Goal: Transaction & Acquisition: Book appointment/travel/reservation

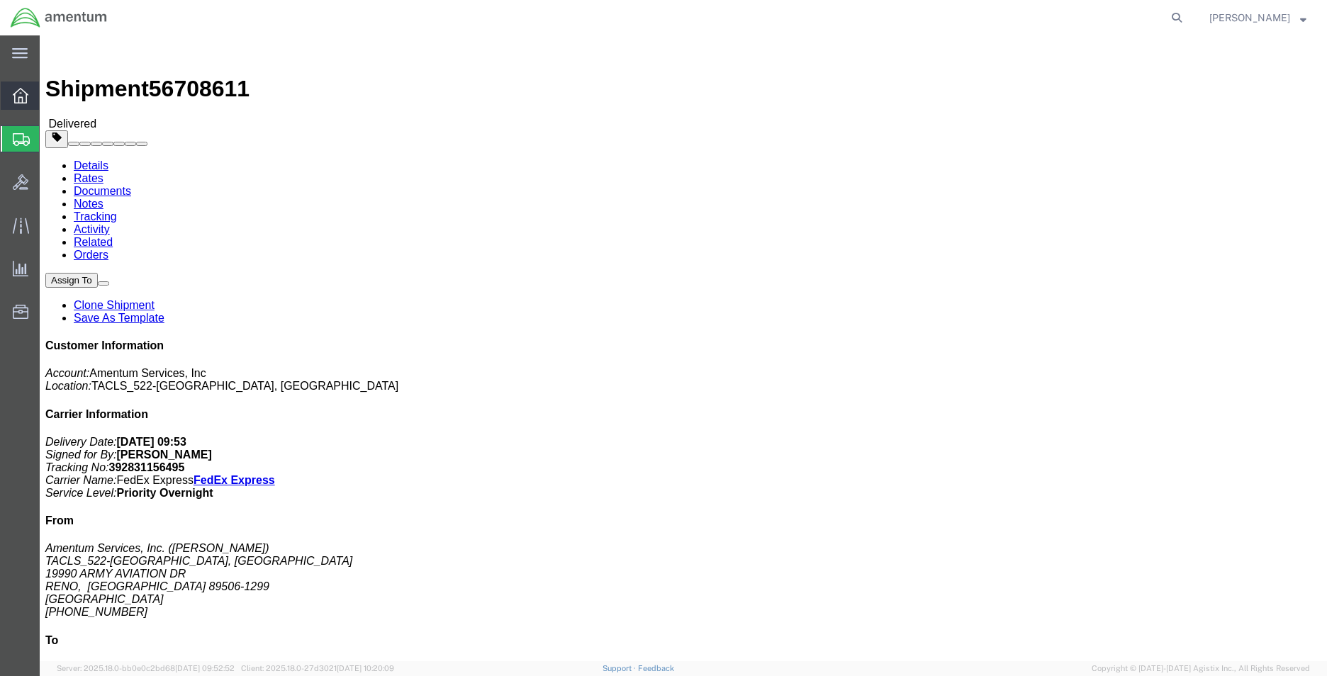
click at [16, 96] on icon at bounding box center [21, 96] width 16 height 16
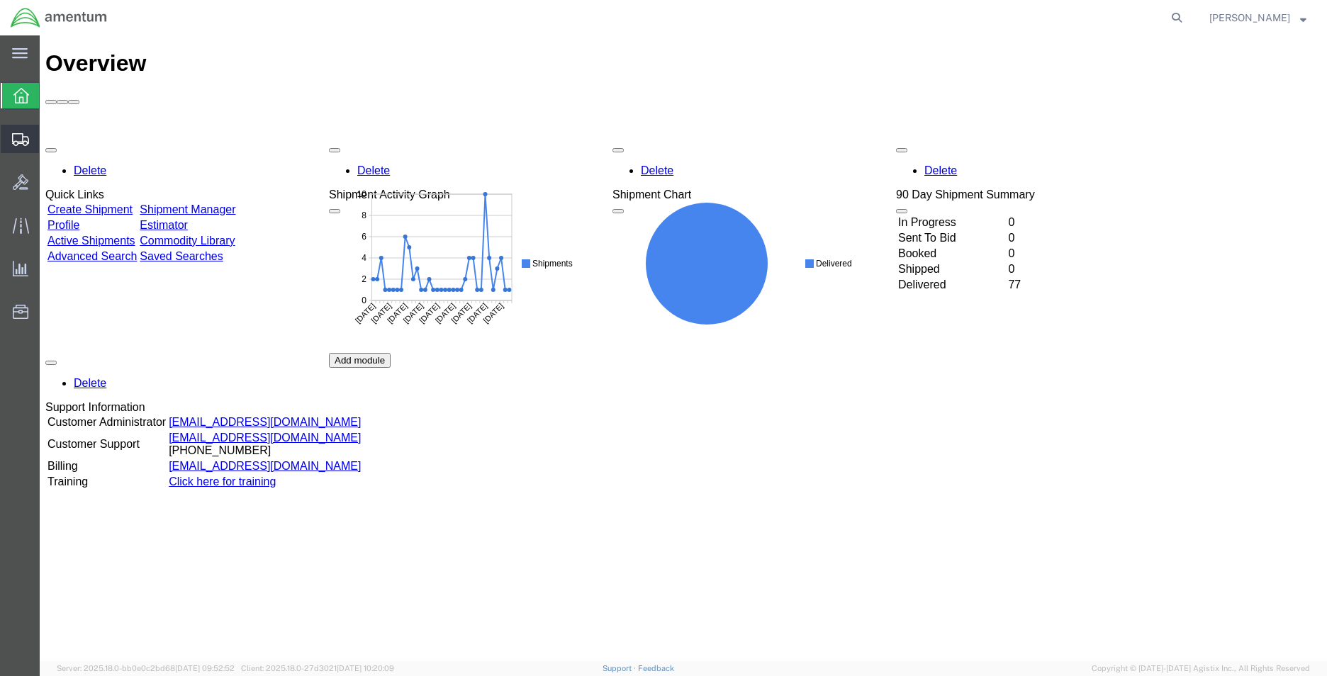
click at [14, 137] on icon at bounding box center [20, 139] width 17 height 13
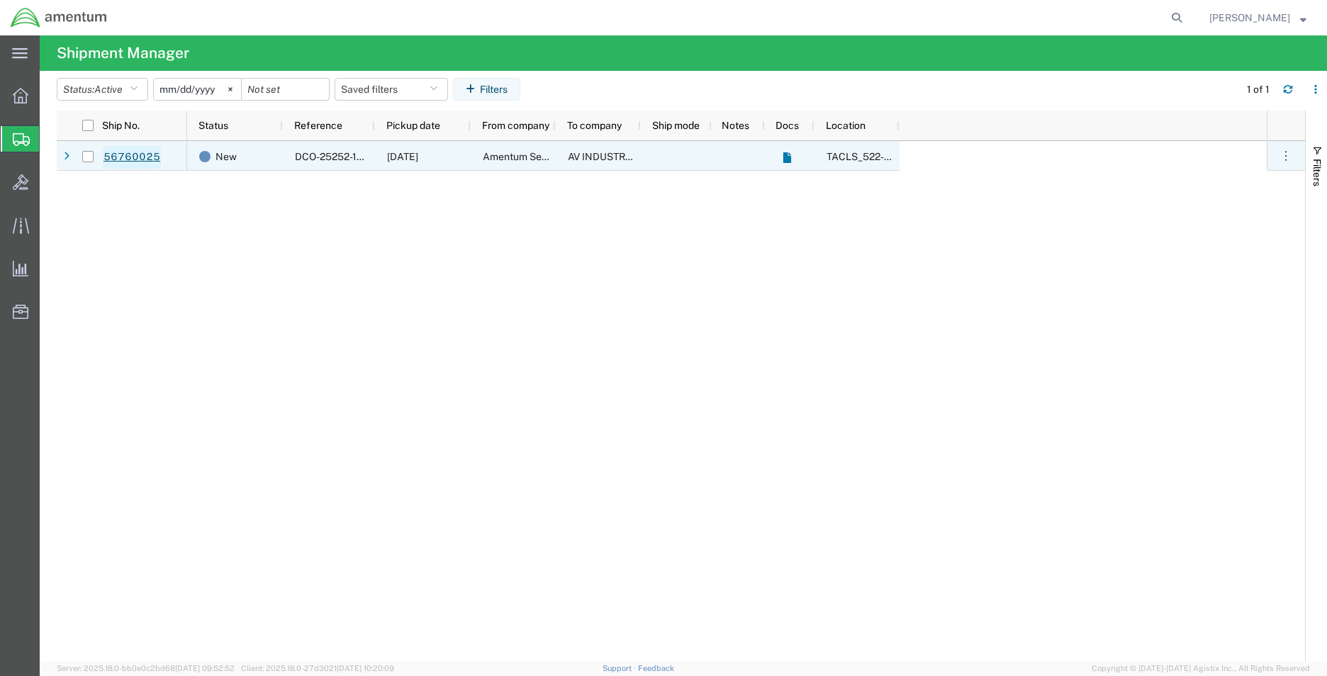
click at [128, 149] on link "56760025" at bounding box center [132, 157] width 58 height 23
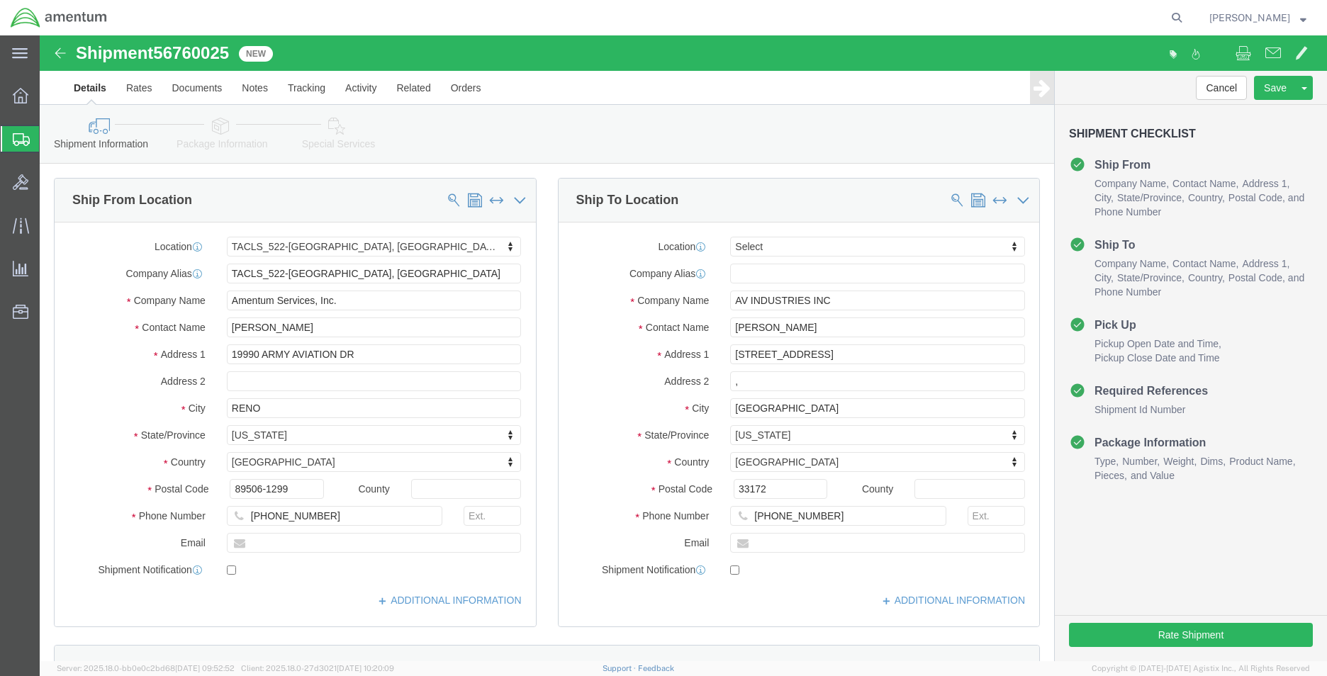
select select "42690"
select select
click button "Rate Shipment"
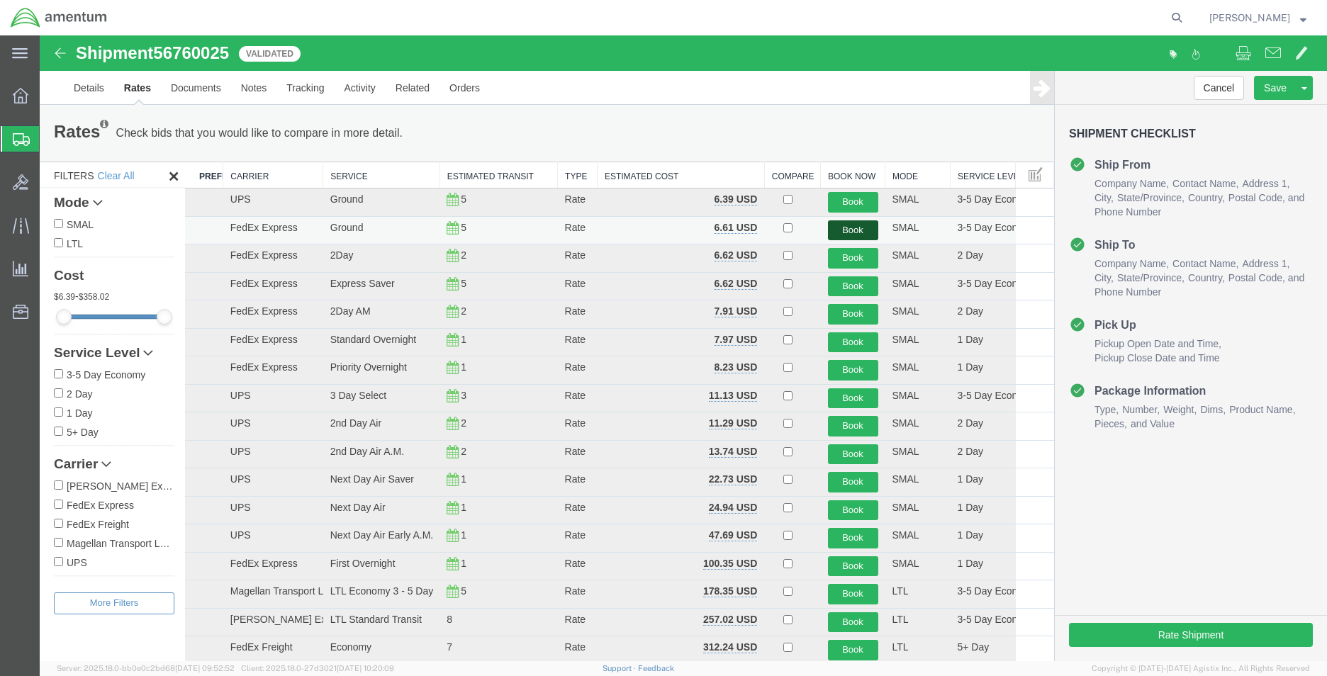
click at [848, 237] on button "Book" at bounding box center [853, 230] width 50 height 21
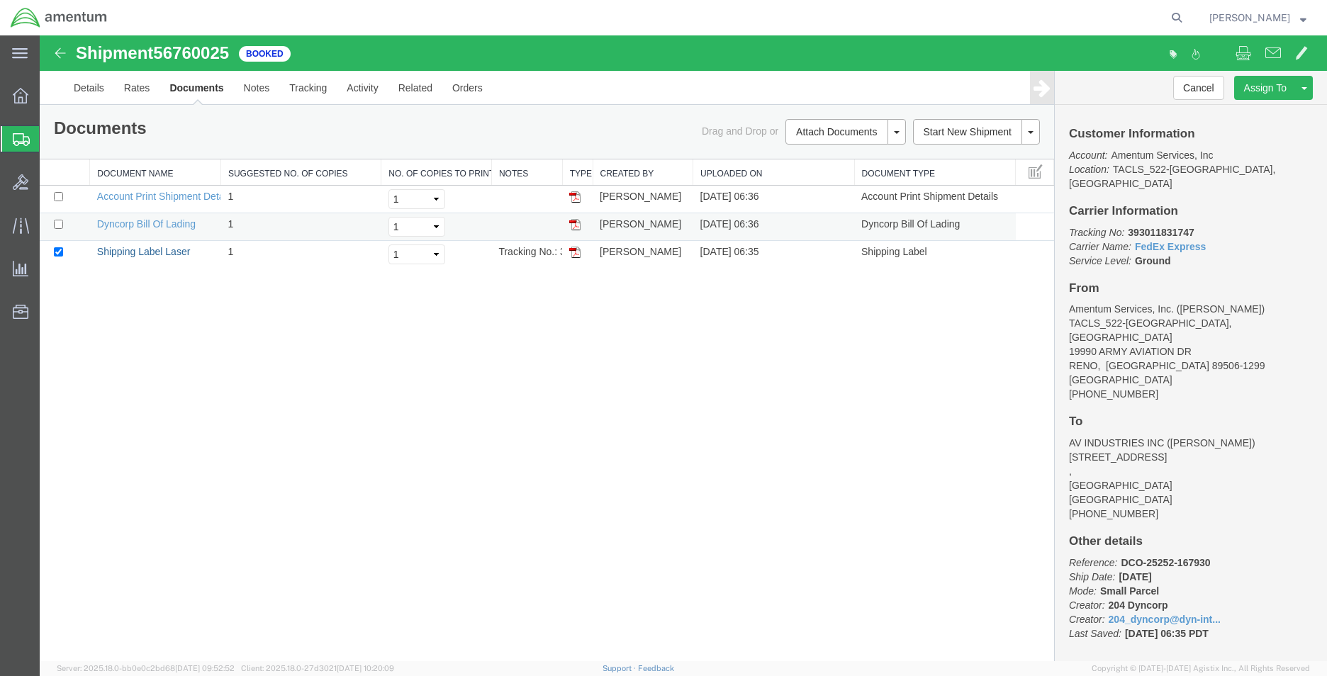
click at [175, 247] on link "Shipping Label Laser" at bounding box center [144, 251] width 94 height 11
